Goal: Task Accomplishment & Management: Manage account settings

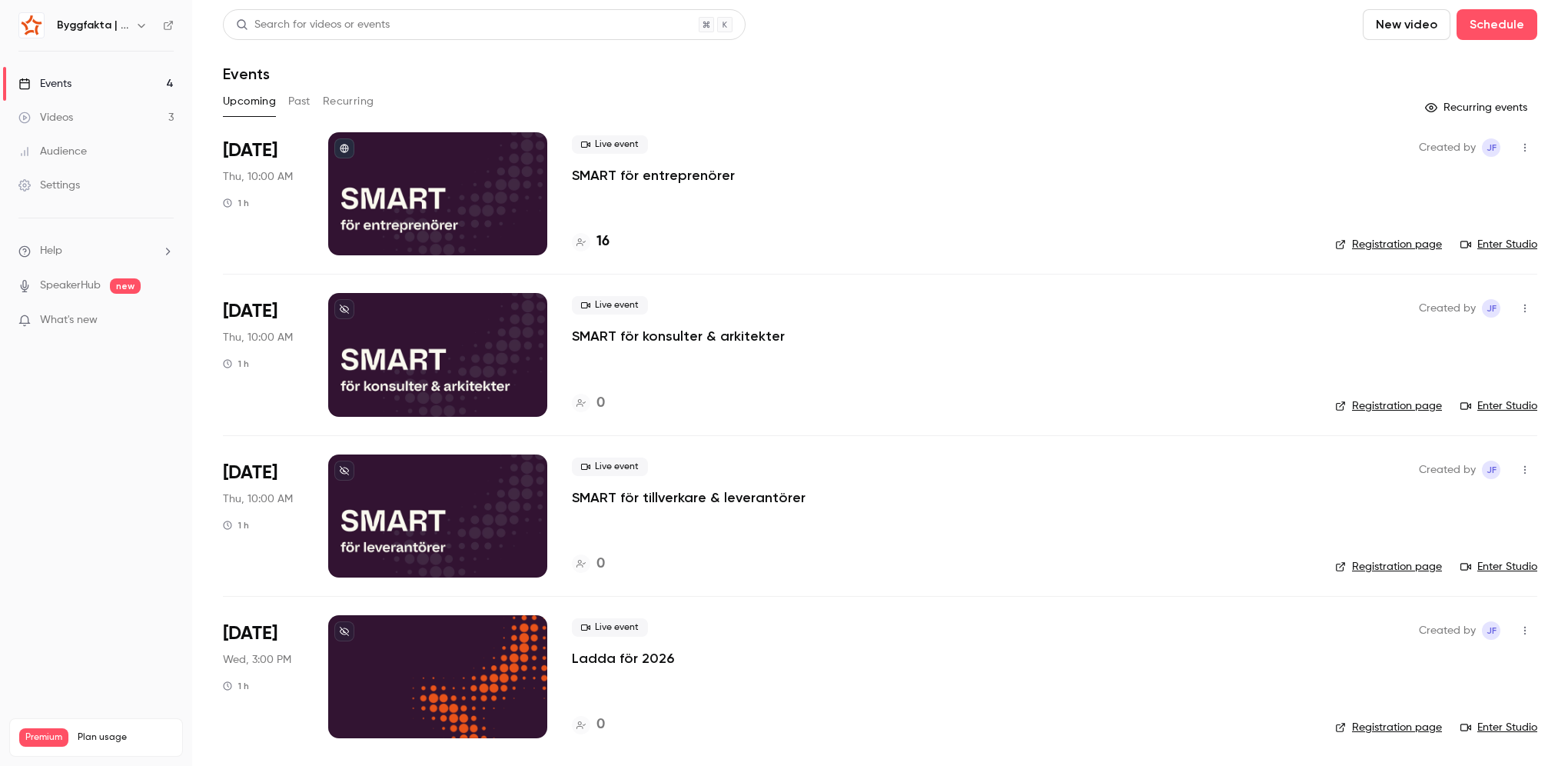
click at [705, 175] on p "SMART för entreprenörer" at bounding box center [654, 175] width 163 height 19
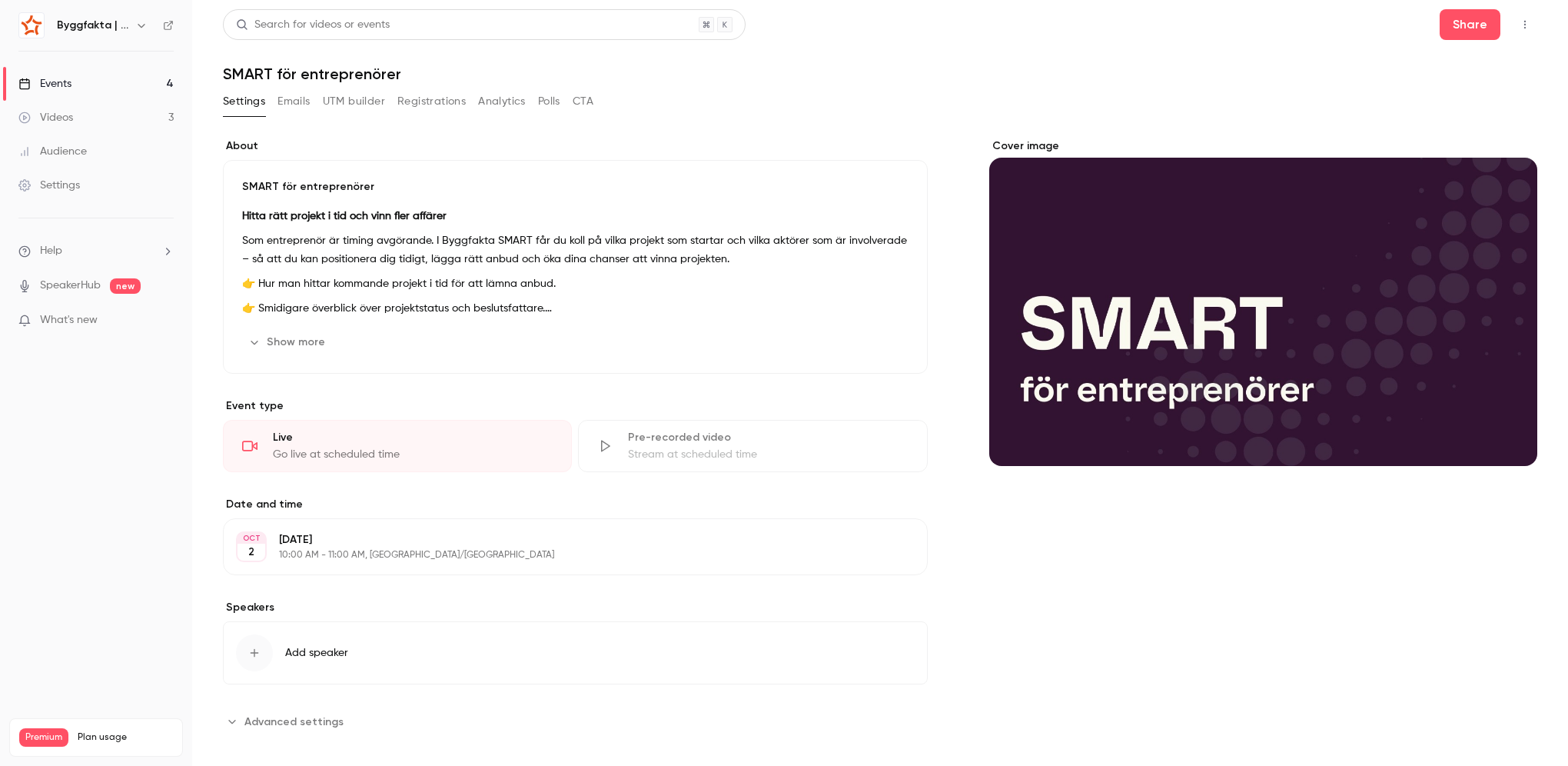
scroll to position [12, 0]
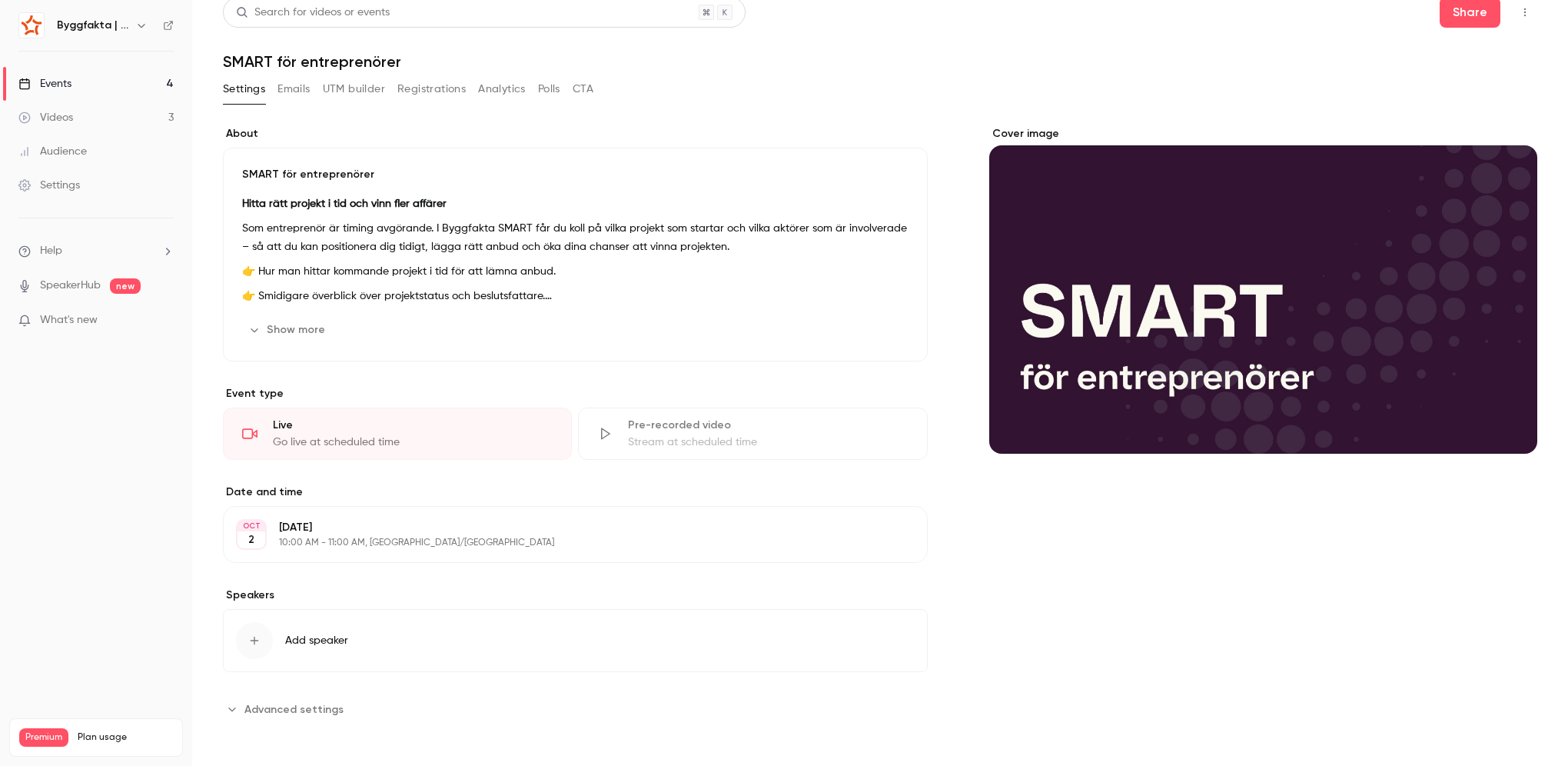
click at [295, 333] on button "Show more" at bounding box center [288, 330] width 92 height 24
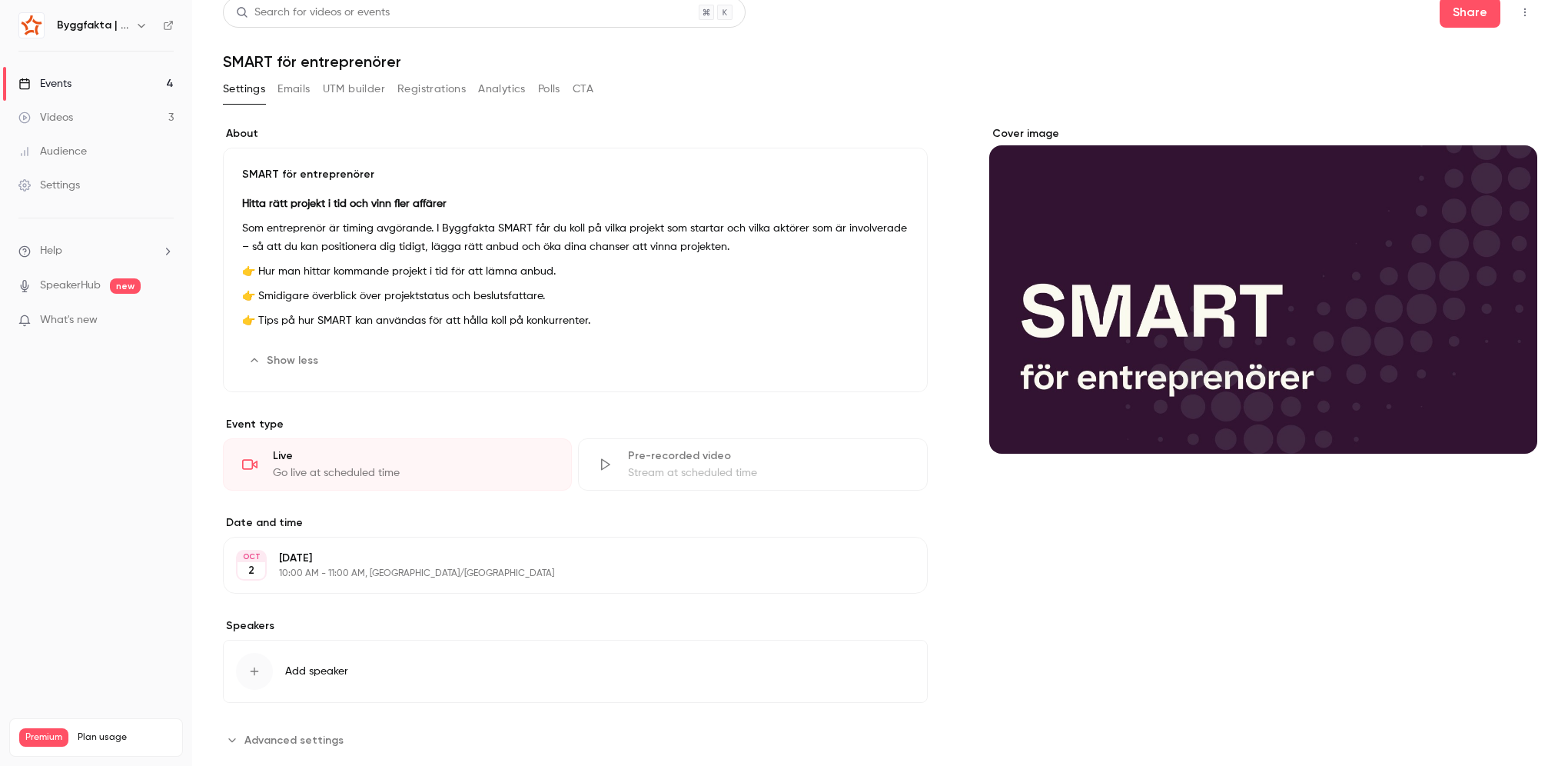
scroll to position [43, 0]
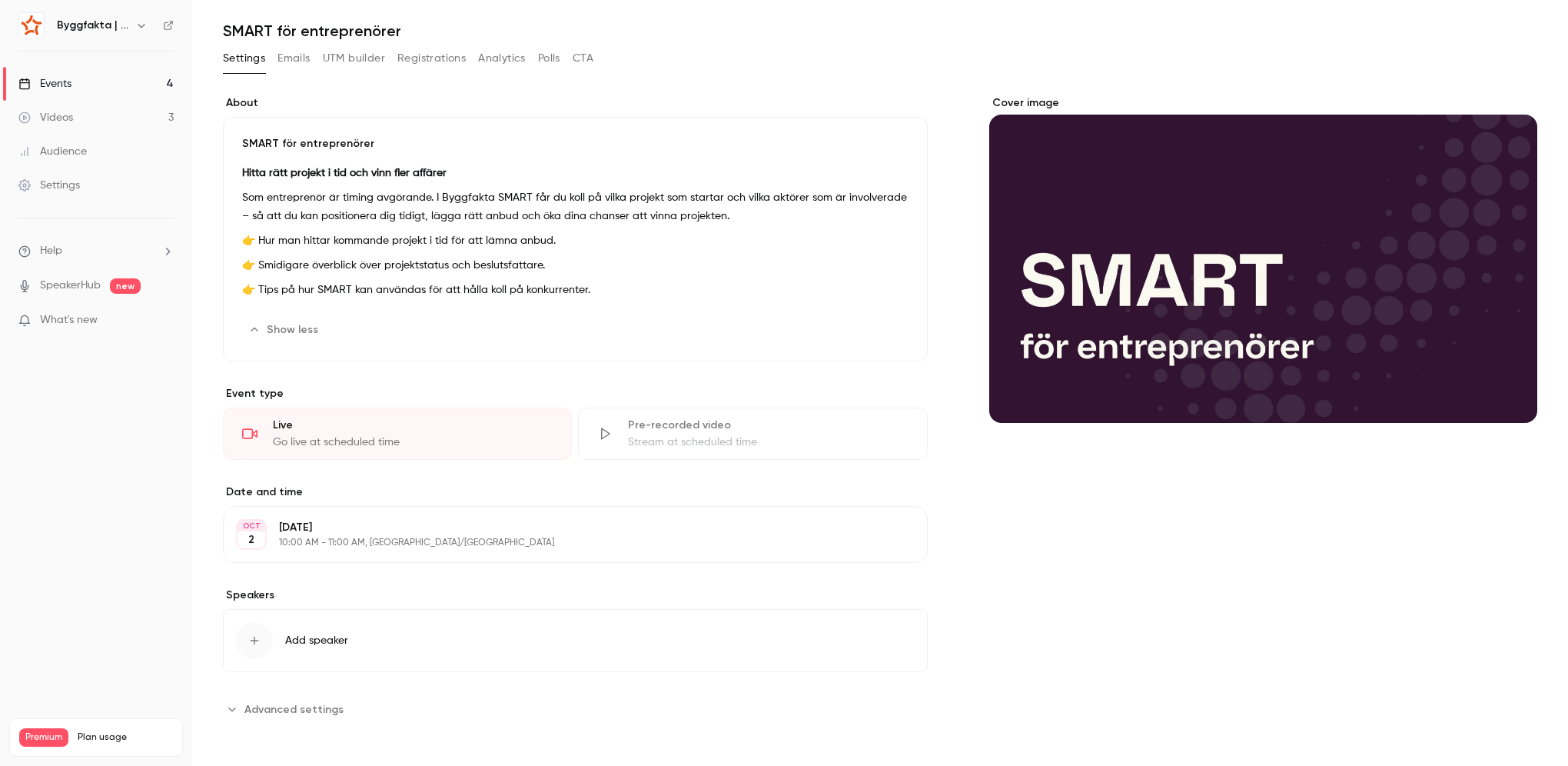
click at [439, 56] on button "Registrations" at bounding box center [431, 58] width 69 height 24
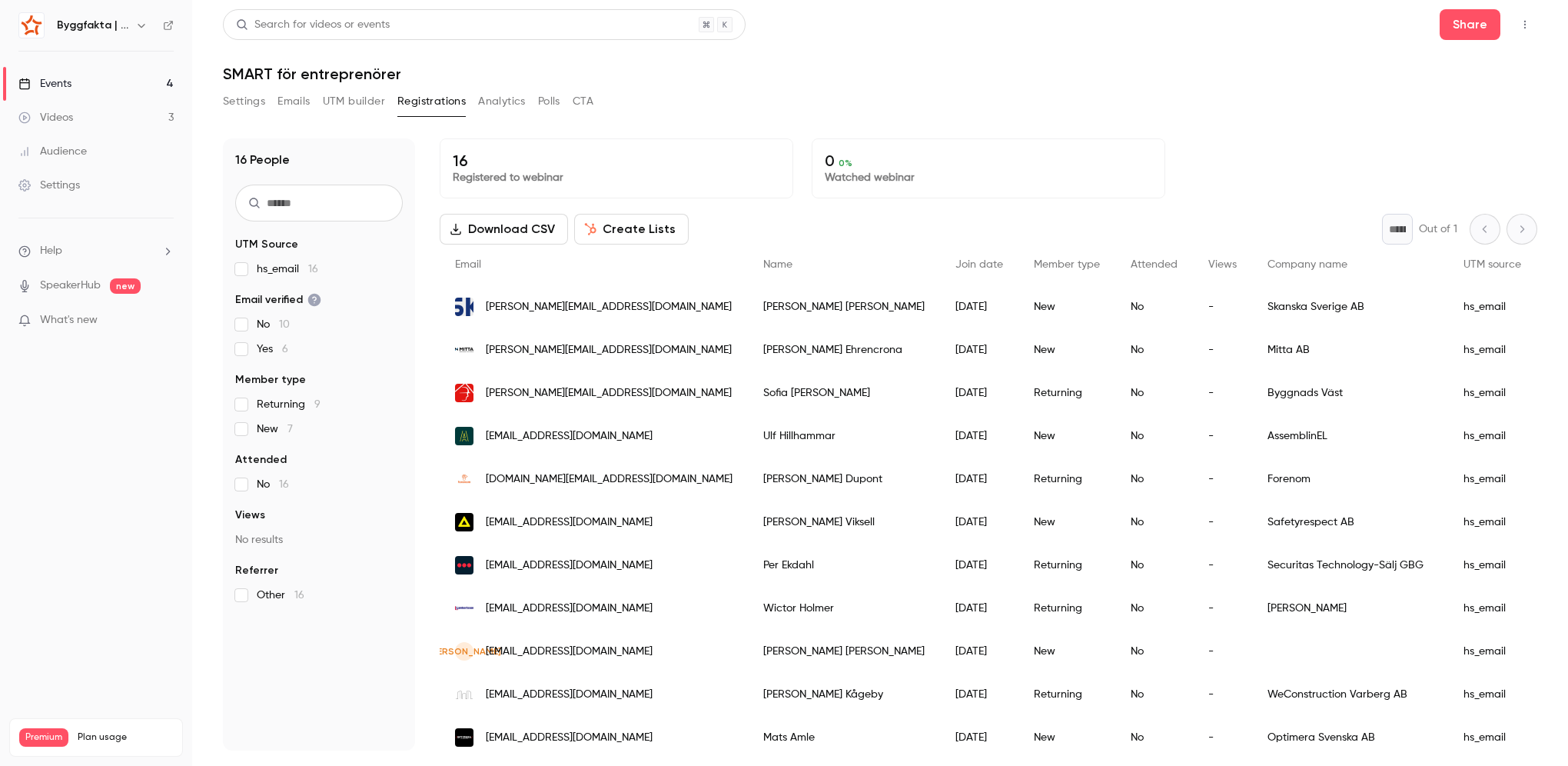
click at [225, 103] on button "Settings" at bounding box center [244, 101] width 42 height 24
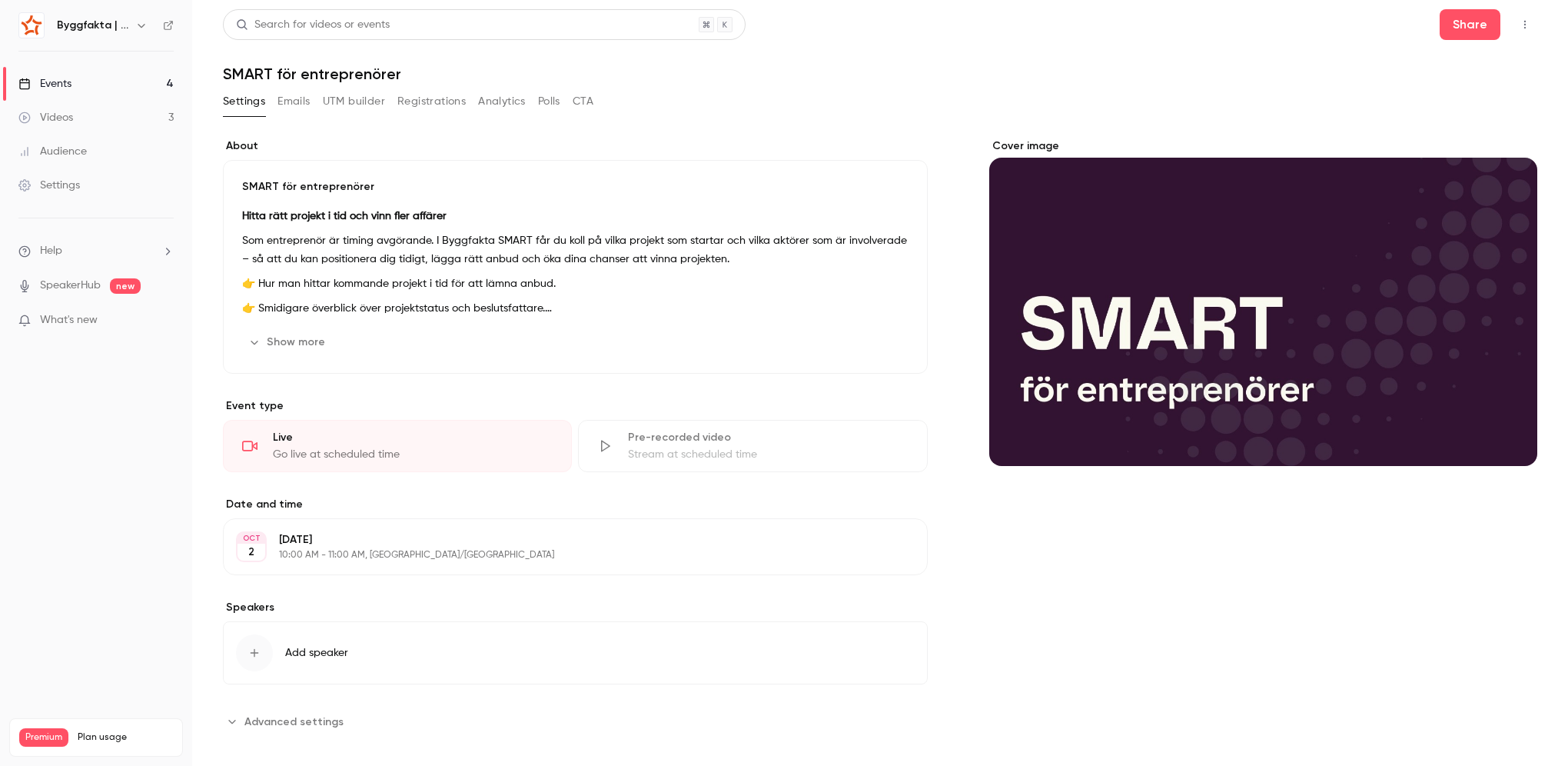
click at [1374, 95] on div "Settings Emails UTM builder Registrations Analytics Polls CTA" at bounding box center [880, 104] width 1314 height 31
drag, startPoint x: 839, startPoint y: 103, endPoint x: 218, endPoint y: 70, distance: 621.9
click at [218, 70] on main "**********" at bounding box center [880, 383] width 1376 height 766
click at [695, 103] on div "Settings Emails UTM builder Registrations Analytics Polls CTA" at bounding box center [880, 104] width 1314 height 31
drag, startPoint x: 306, startPoint y: 71, endPoint x: 437, endPoint y: 65, distance: 131.1
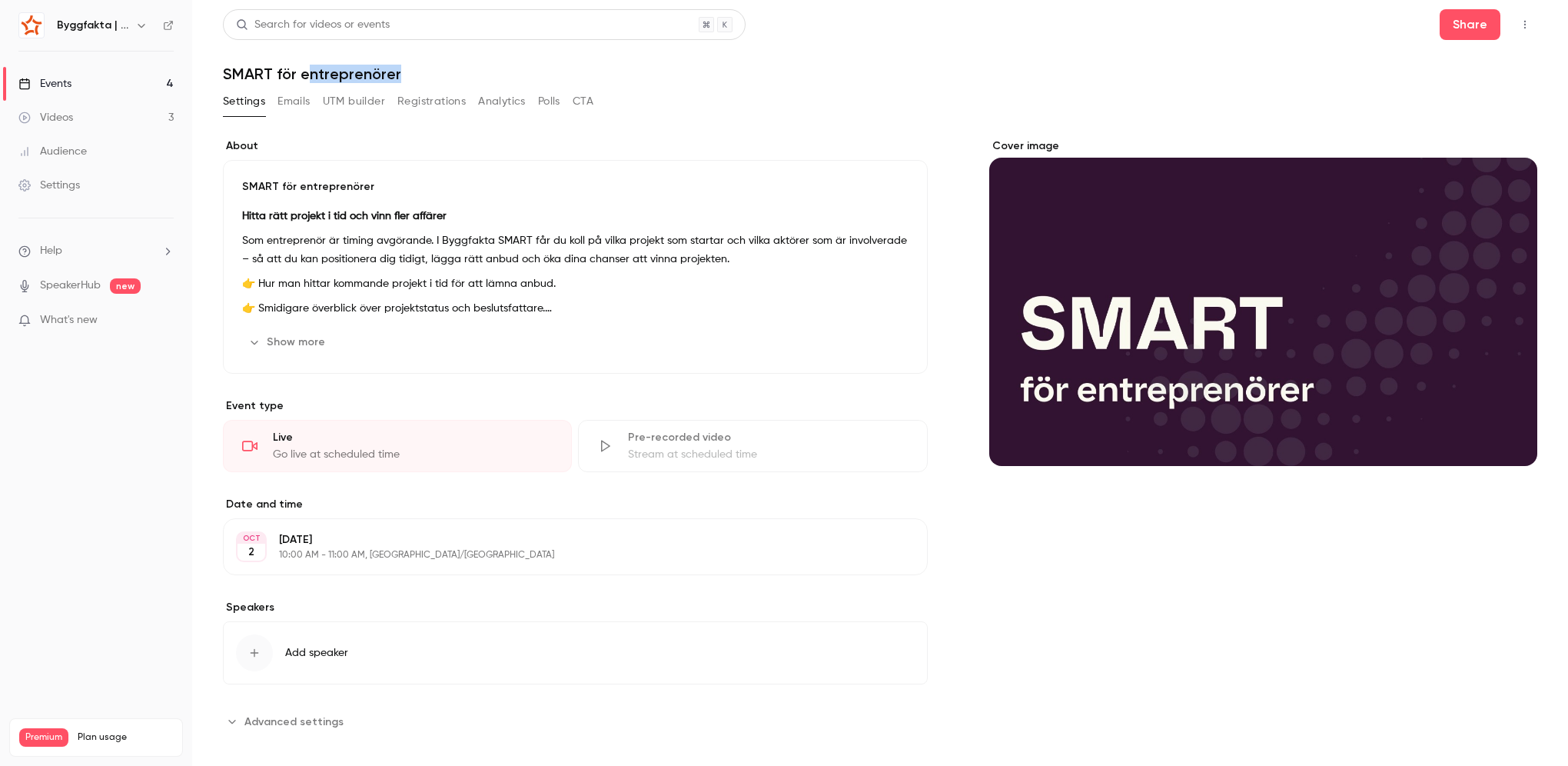
click at [437, 65] on h1 "SMART för entreprenörer" at bounding box center [880, 74] width 1314 height 19
drag, startPoint x: 437, startPoint y: 65, endPoint x: 448, endPoint y: 62, distance: 11.4
click at [448, 62] on header "Search for videos or events Share SMART för entreprenörer" at bounding box center [880, 45] width 1314 height 74
click at [441, 66] on h1 "SMART för entreprenörer" at bounding box center [880, 74] width 1314 height 19
click at [333, 89] on button "UTM builder" at bounding box center [354, 101] width 62 height 24
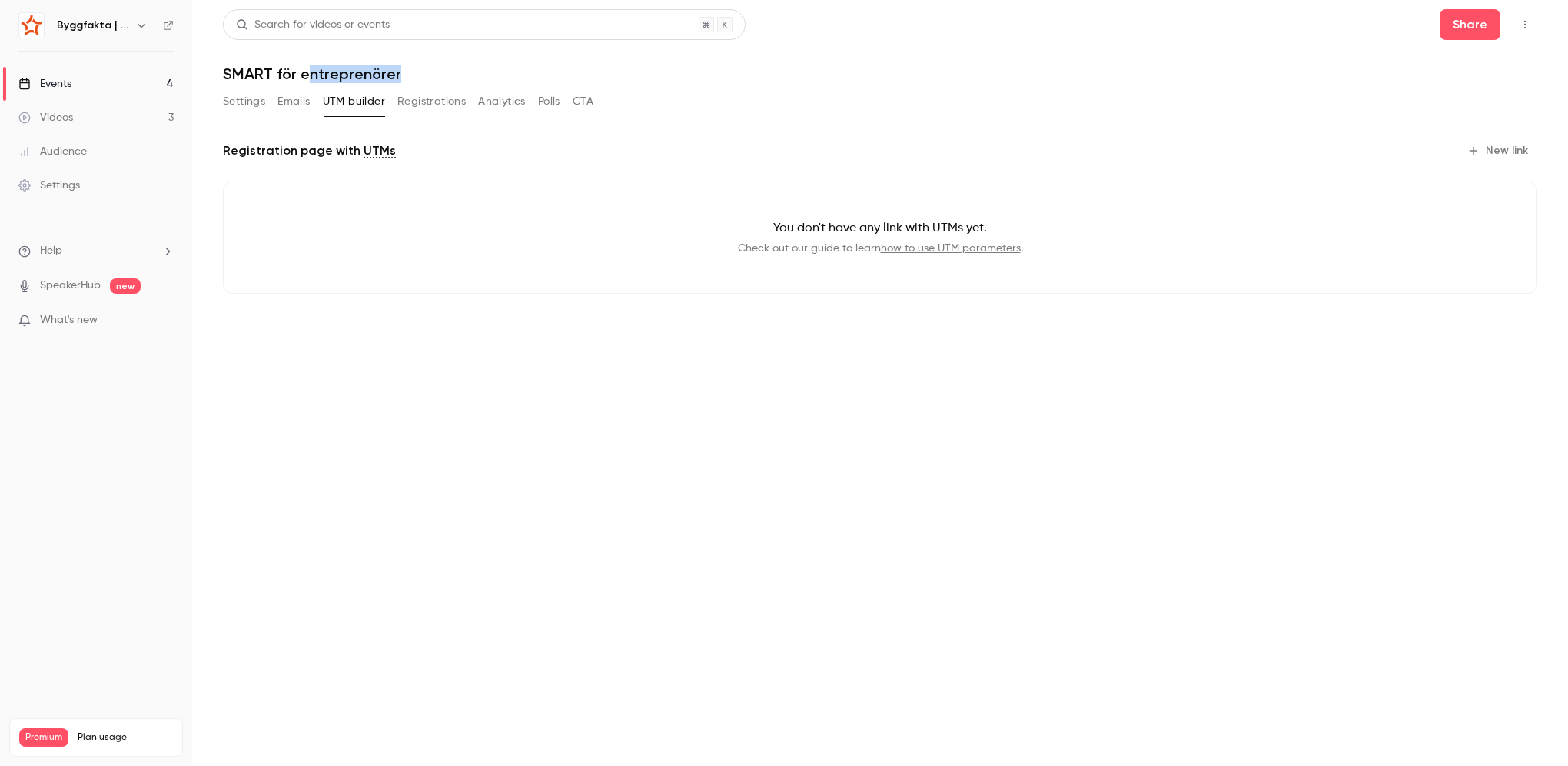
click at [283, 113] on button "Emails" at bounding box center [294, 101] width 32 height 24
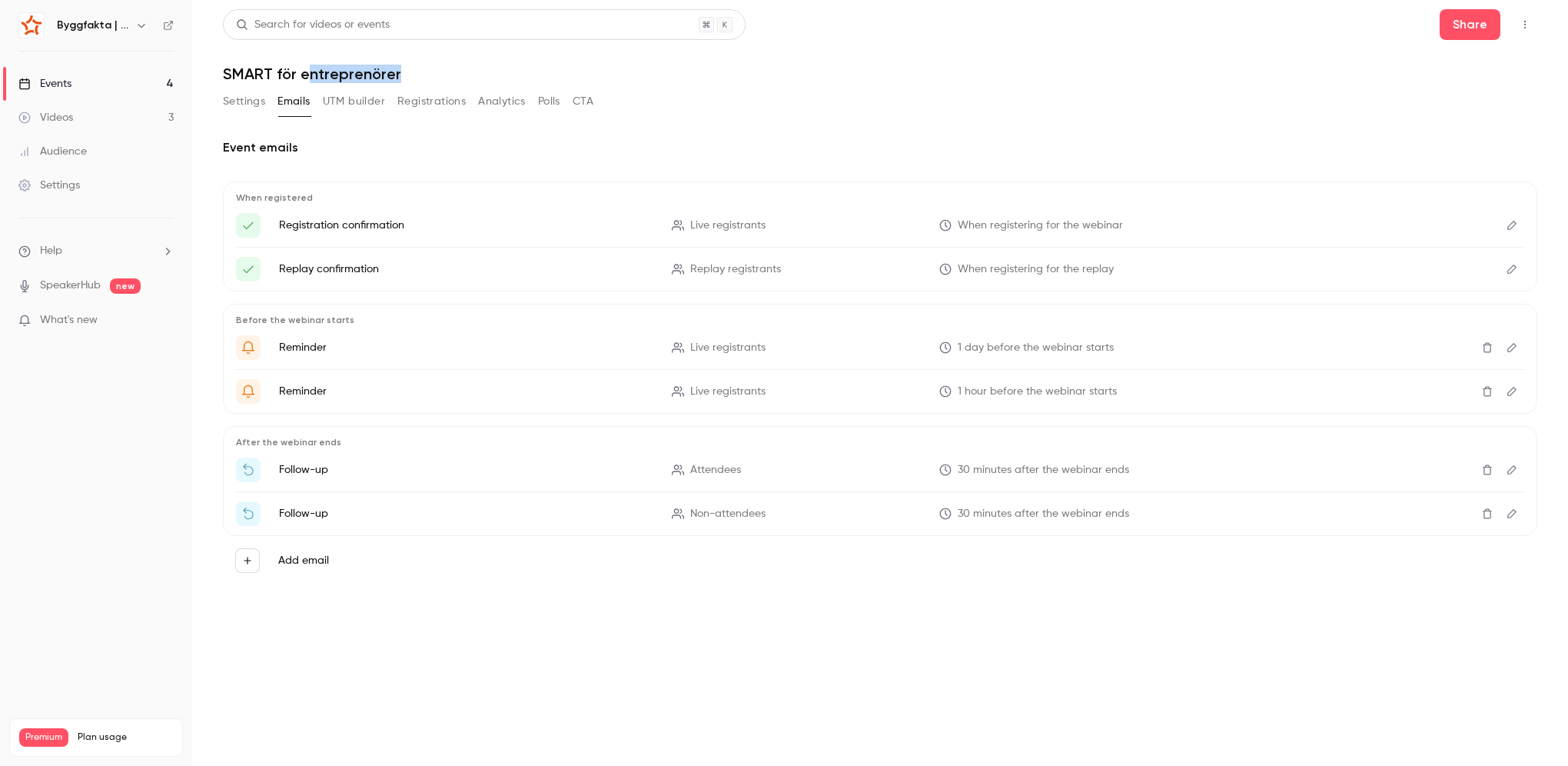
click at [246, 106] on button "Settings" at bounding box center [244, 101] width 42 height 24
